Goal: Information Seeking & Learning: Check status

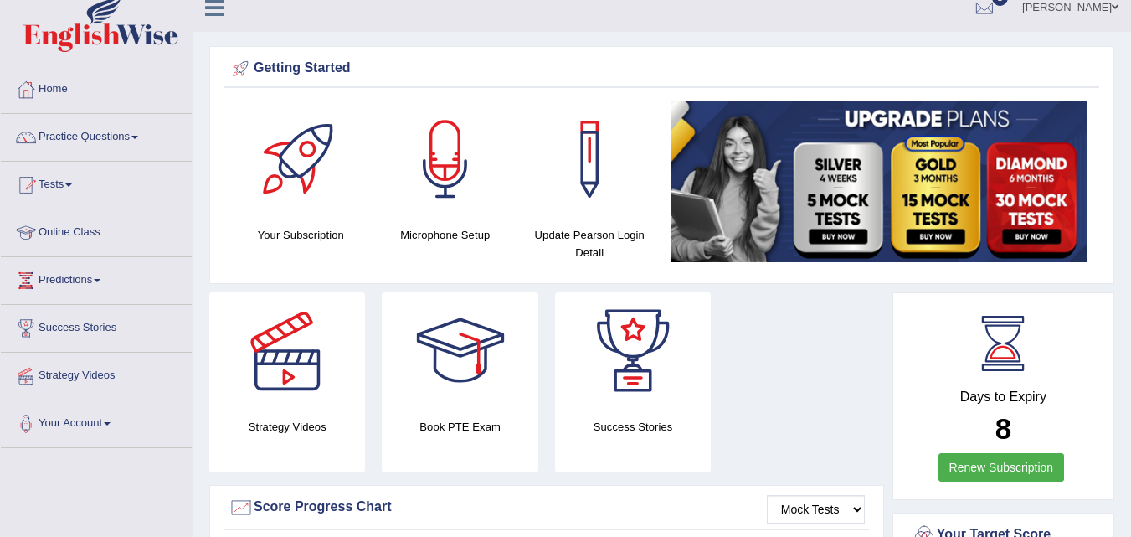
scroll to position [21, 0]
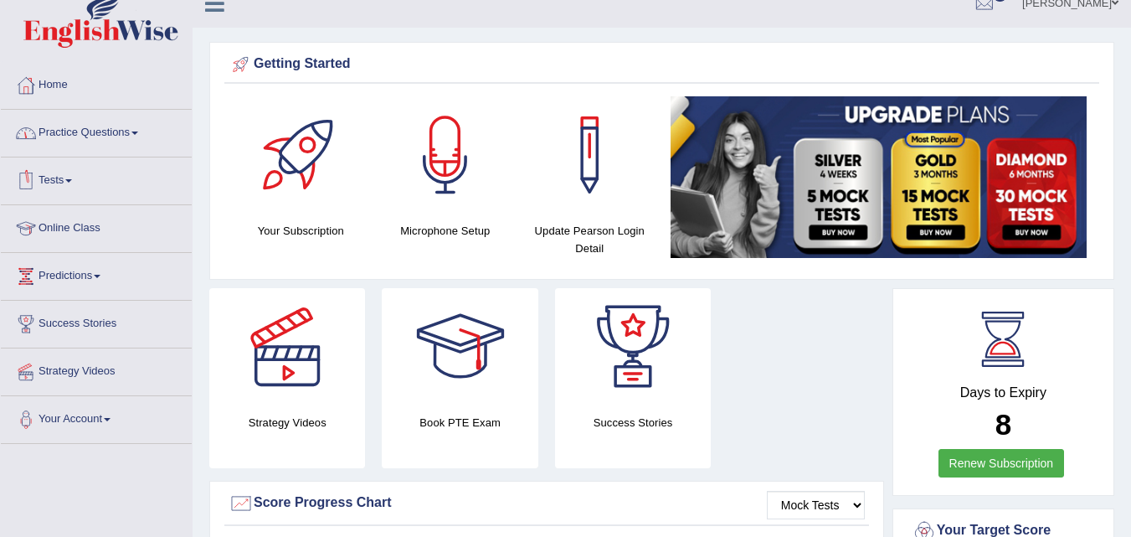
click at [69, 175] on link "Tests" at bounding box center [96, 178] width 191 height 42
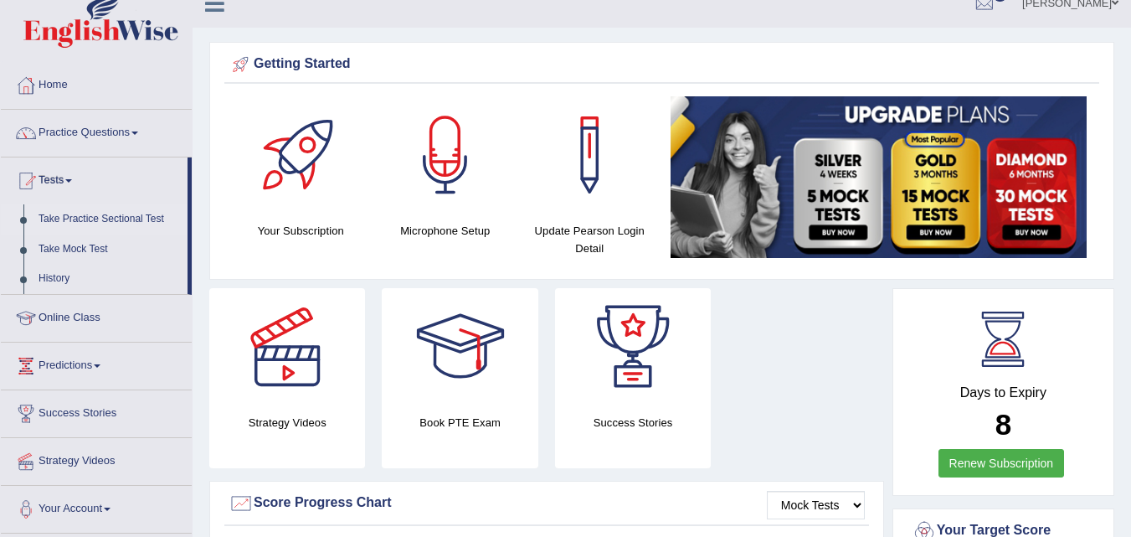
click at [114, 223] on link "Take Practice Sectional Test" at bounding box center [109, 219] width 157 height 30
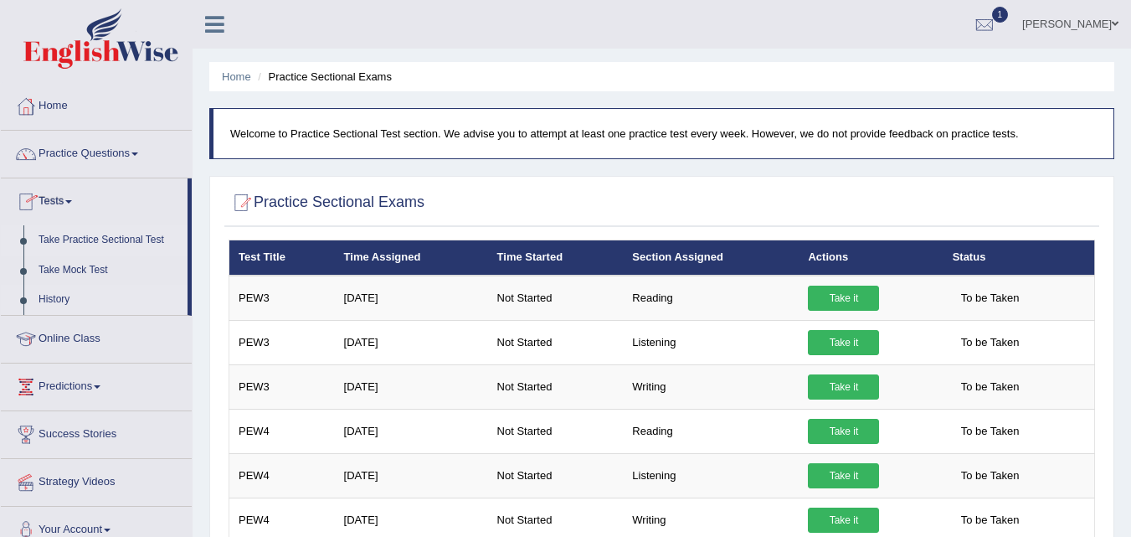
click at [51, 297] on link "History" at bounding box center [109, 300] width 157 height 30
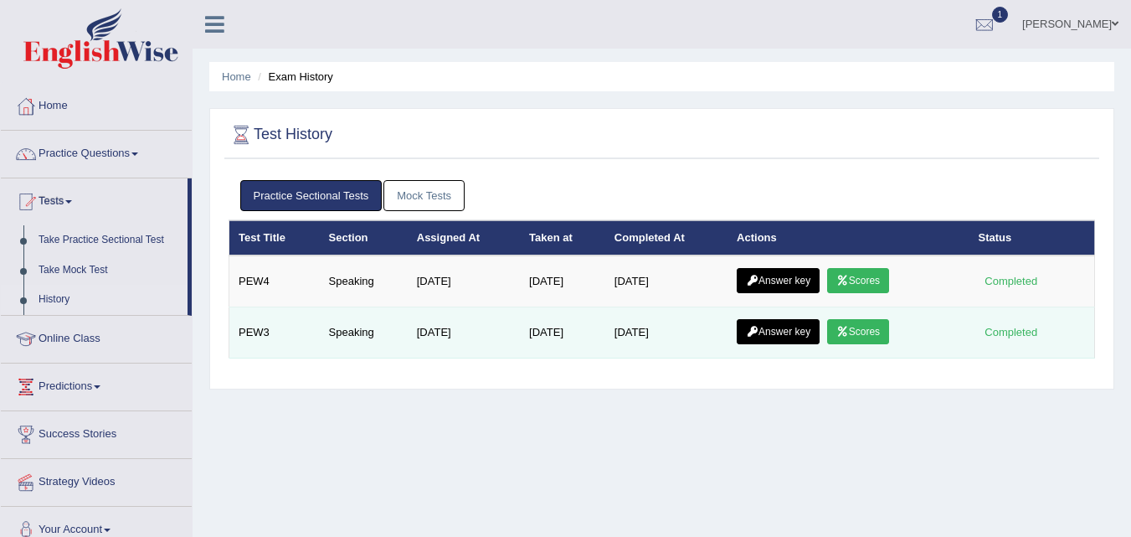
click at [857, 332] on link "Scores" at bounding box center [858, 331] width 62 height 25
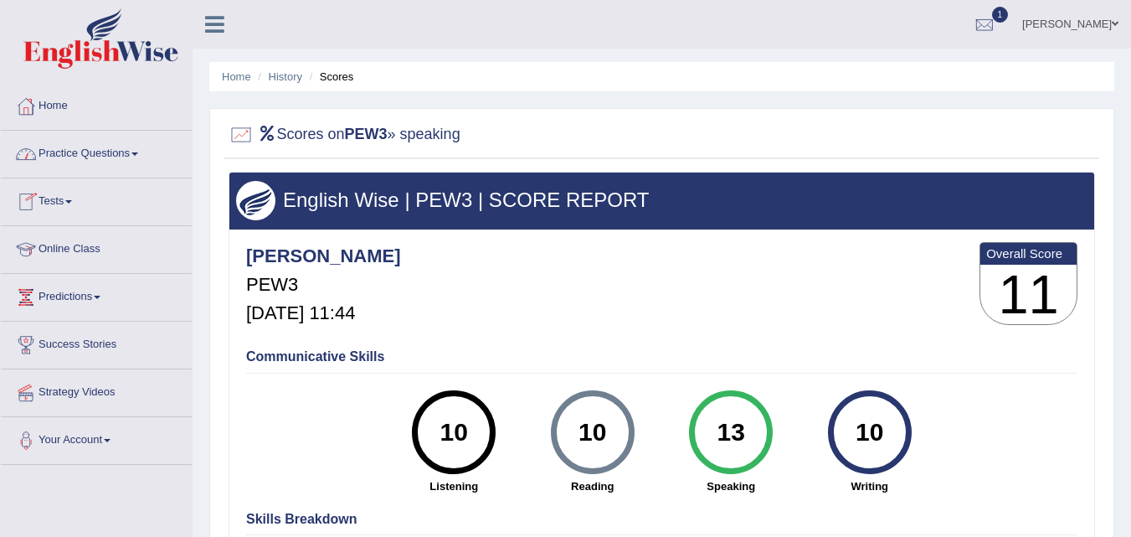
click at [72, 203] on span at bounding box center [68, 201] width 7 height 3
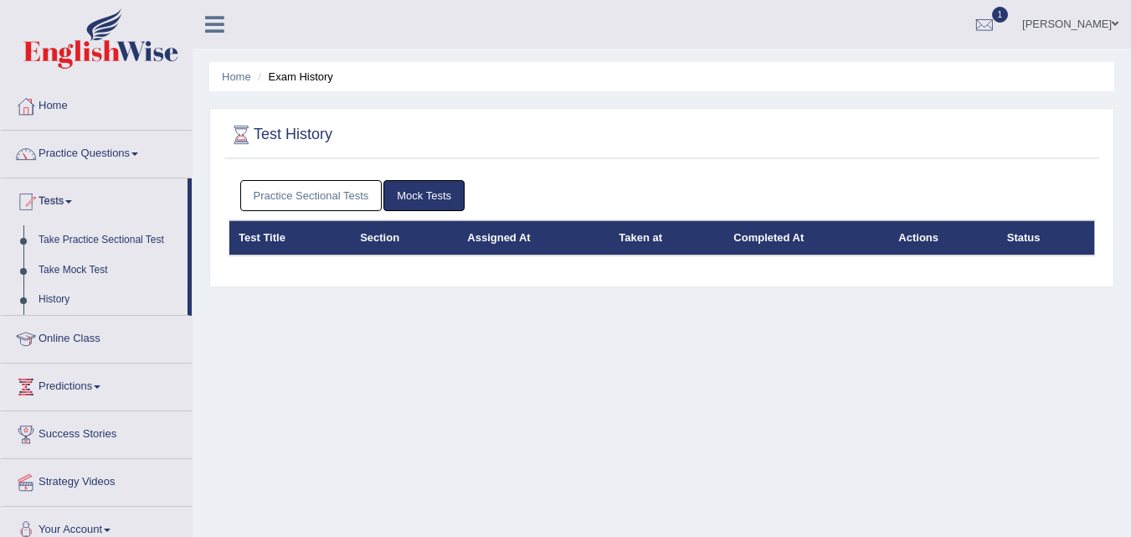
click at [293, 201] on link "Practice Sectional Tests" at bounding box center [311, 195] width 142 height 31
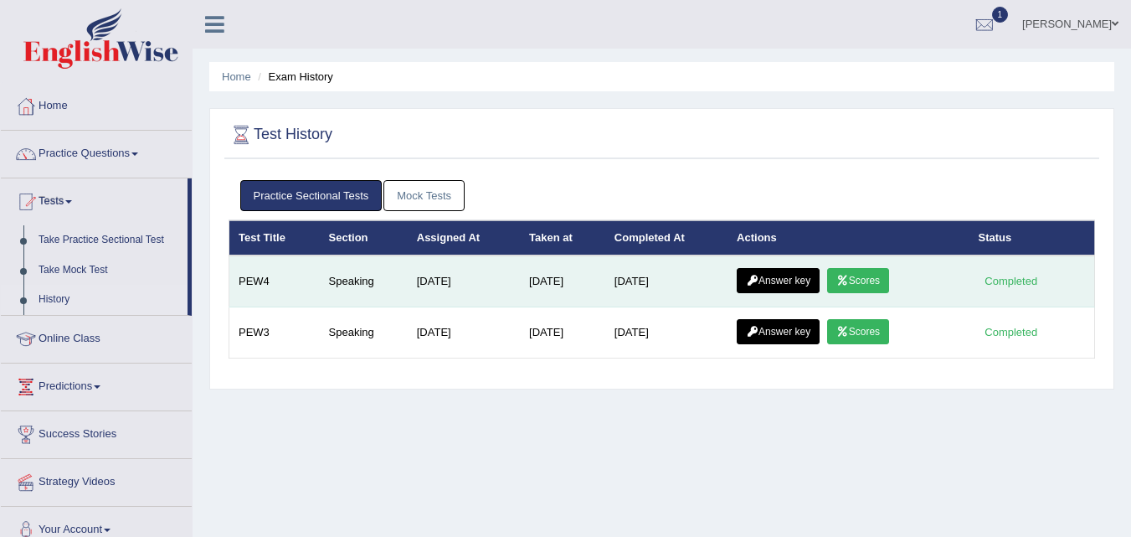
click at [857, 275] on link "Scores" at bounding box center [858, 280] width 62 height 25
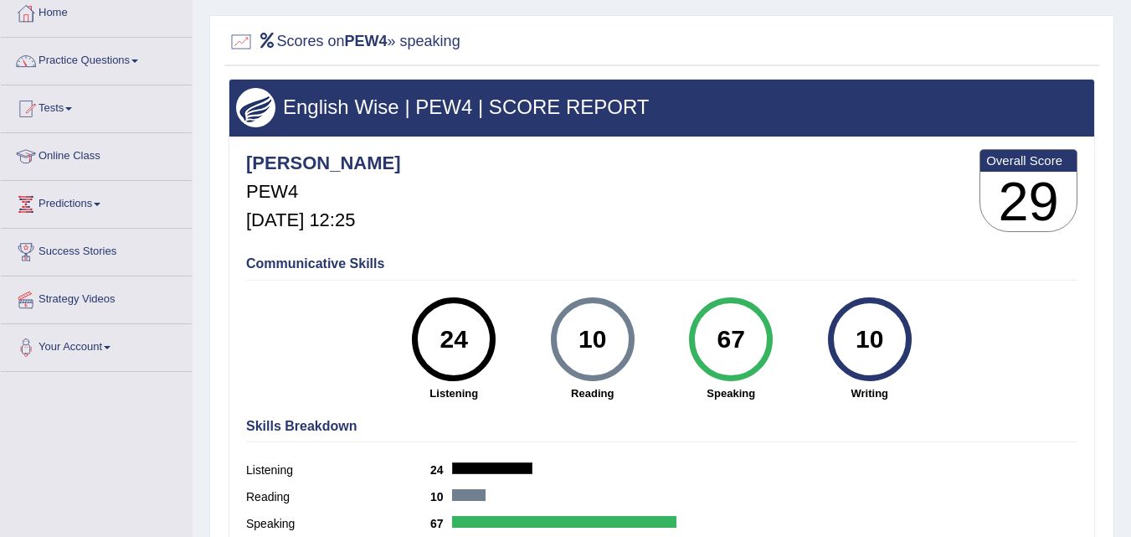
scroll to position [75, 0]
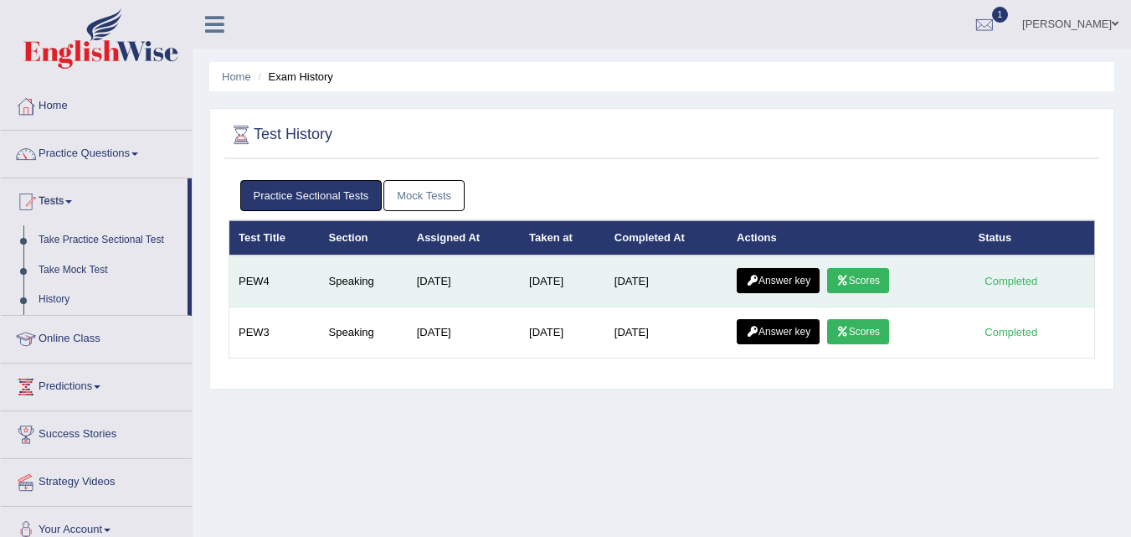
click at [783, 276] on link "Answer key" at bounding box center [778, 280] width 83 height 25
